Goal: Task Accomplishment & Management: Manage account settings

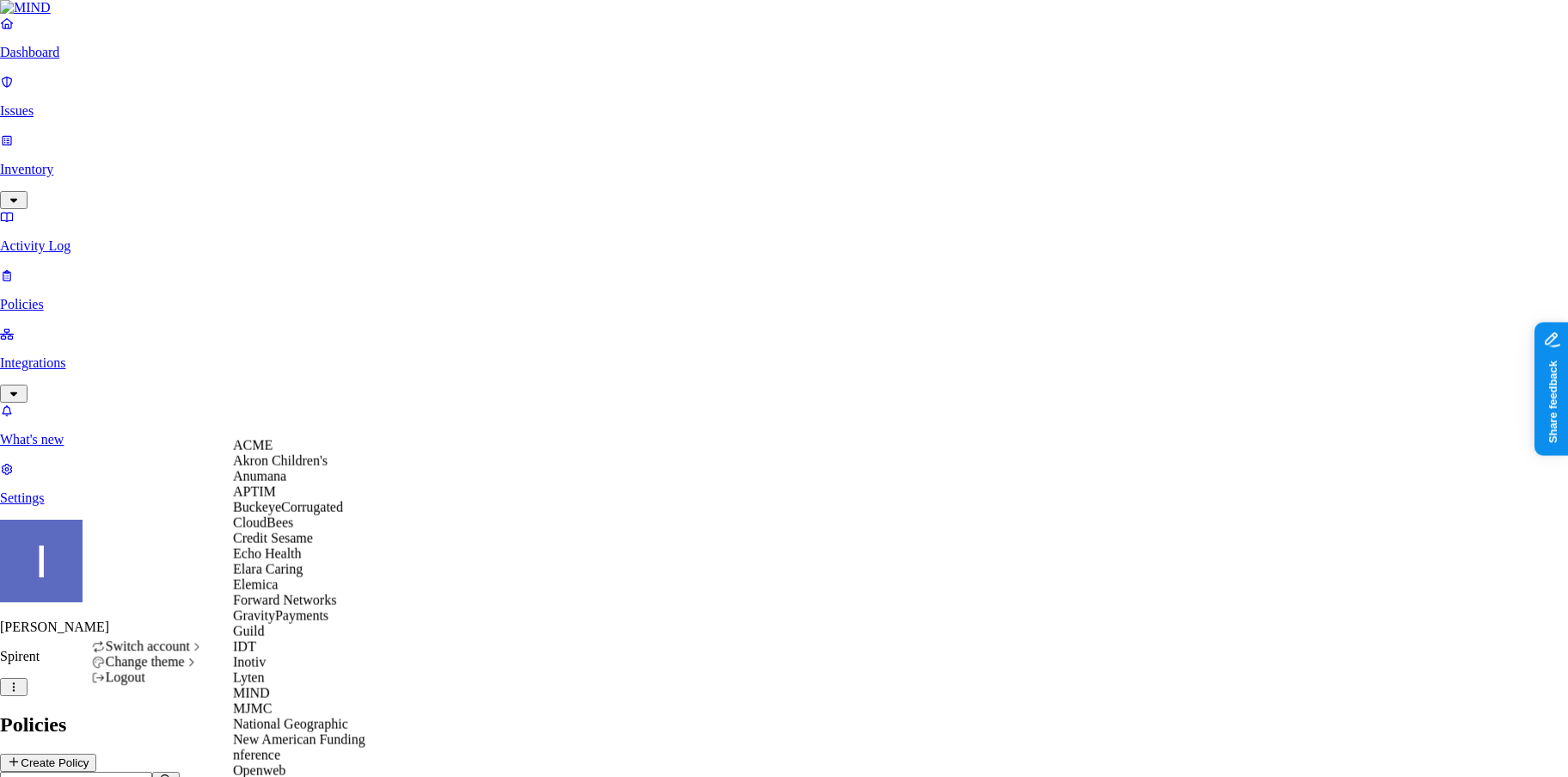
scroll to position [599, 0]
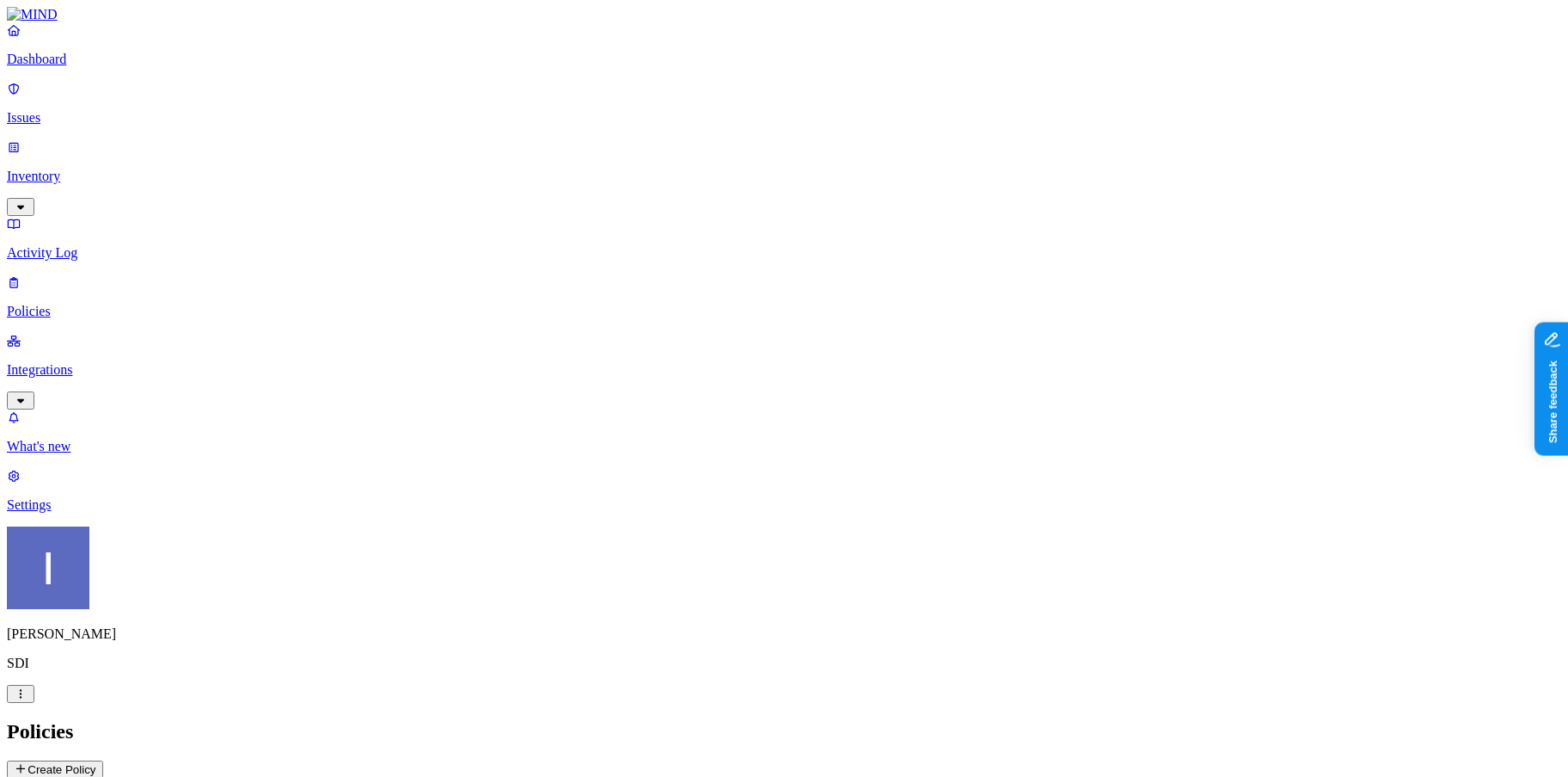
click at [95, 362] on p "Integrations" at bounding box center [783, 370] width 1554 height 16
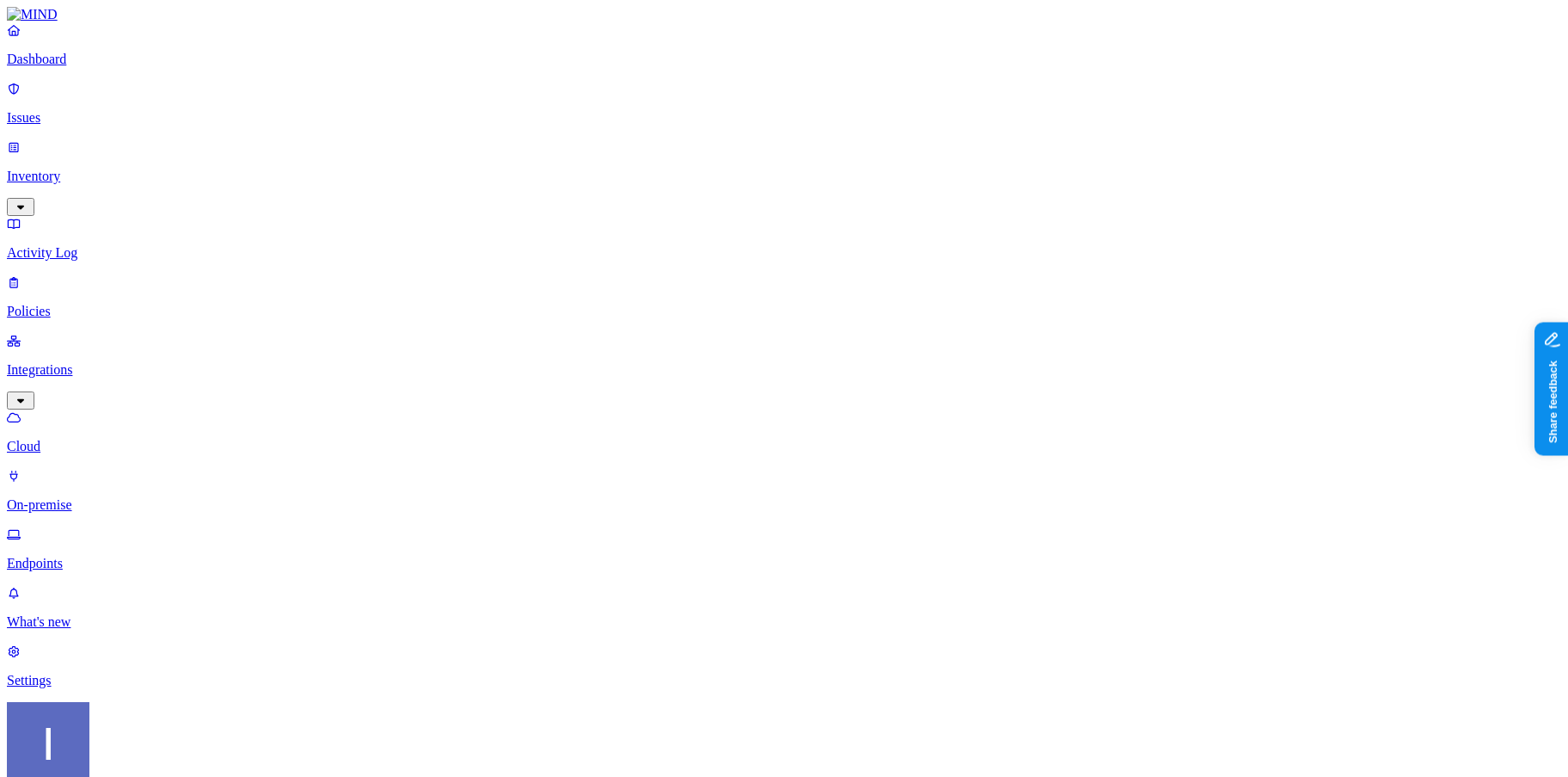
click at [101, 304] on p "Policies" at bounding box center [783, 311] width 1554 height 16
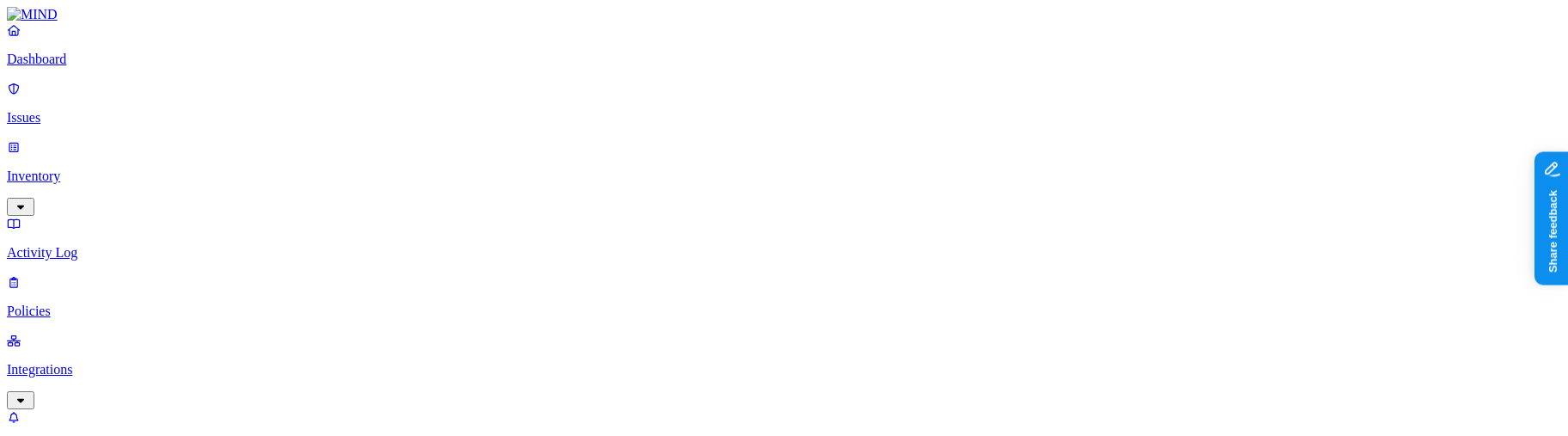
scroll to position [730, 0]
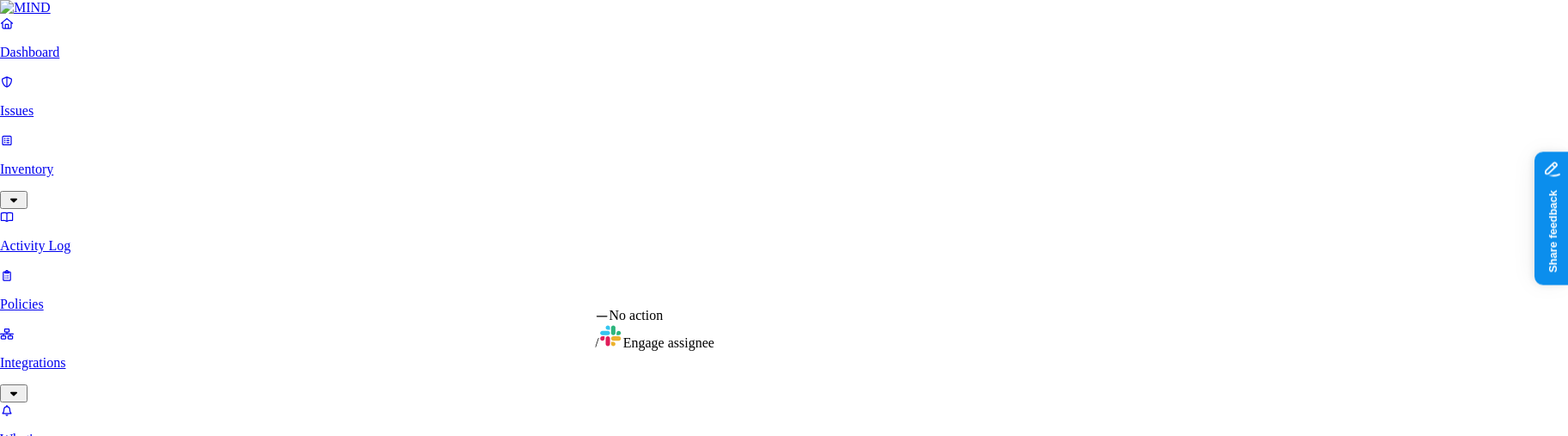
select select "1"
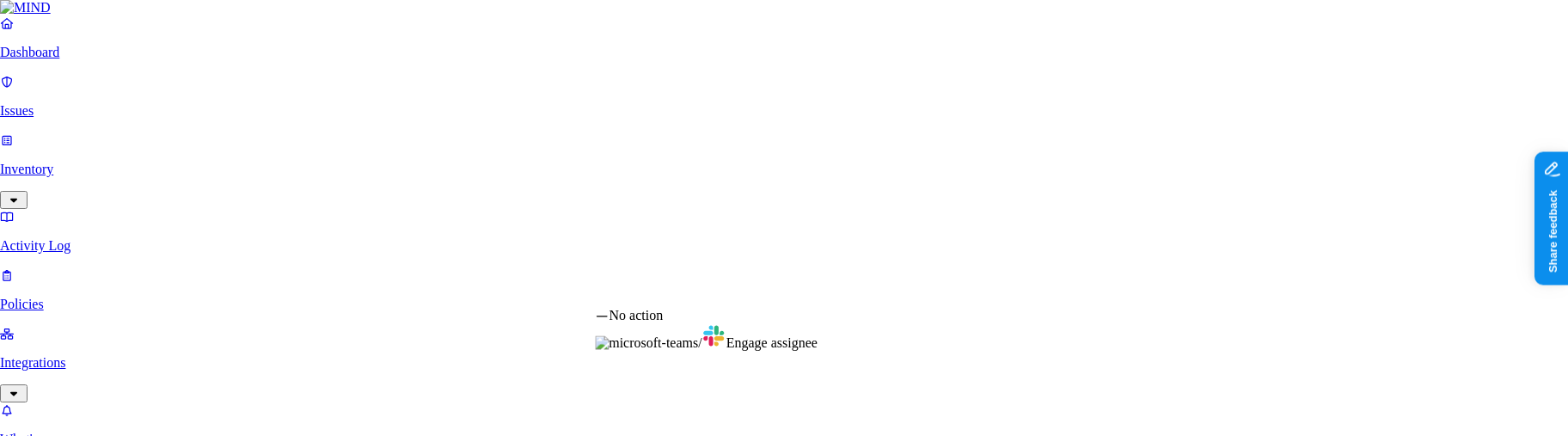
select select "0"
